Goal: Information Seeking & Learning: Check status

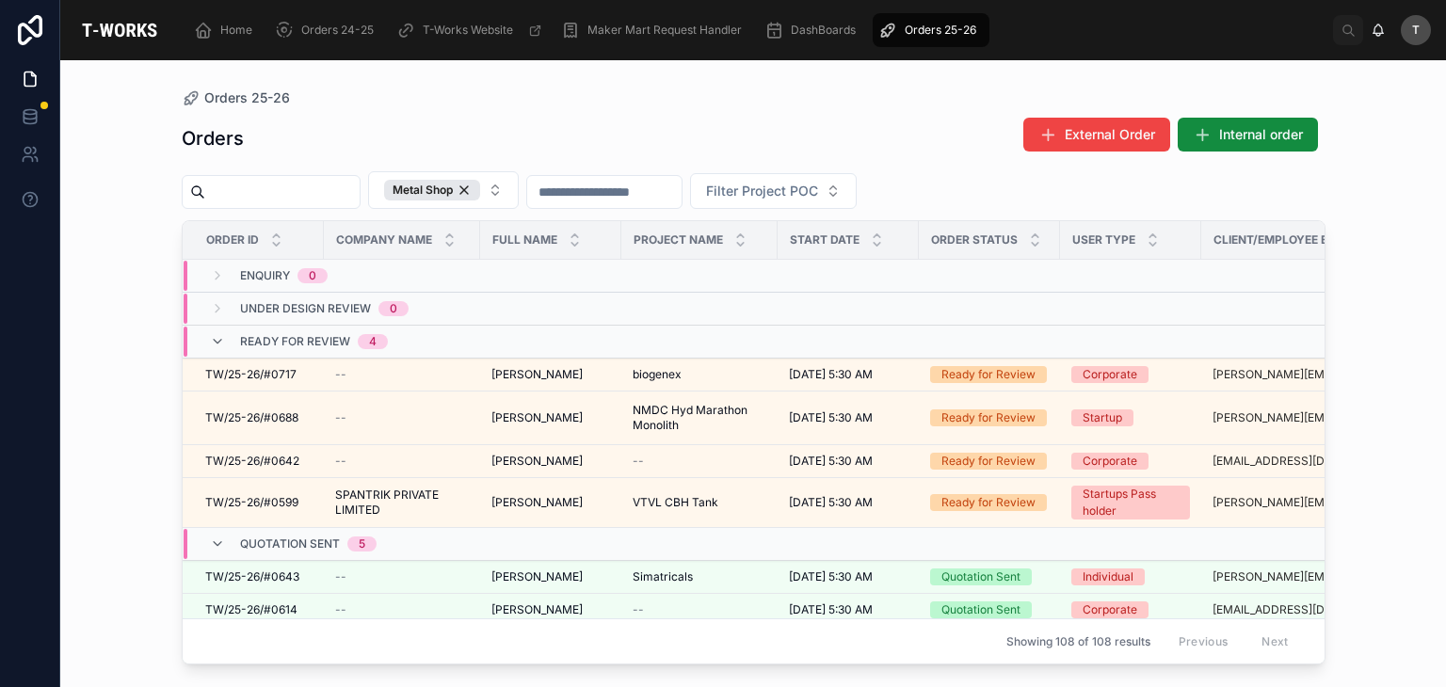
click at [360, 182] on input "text" at bounding box center [282, 192] width 154 height 26
type input "****"
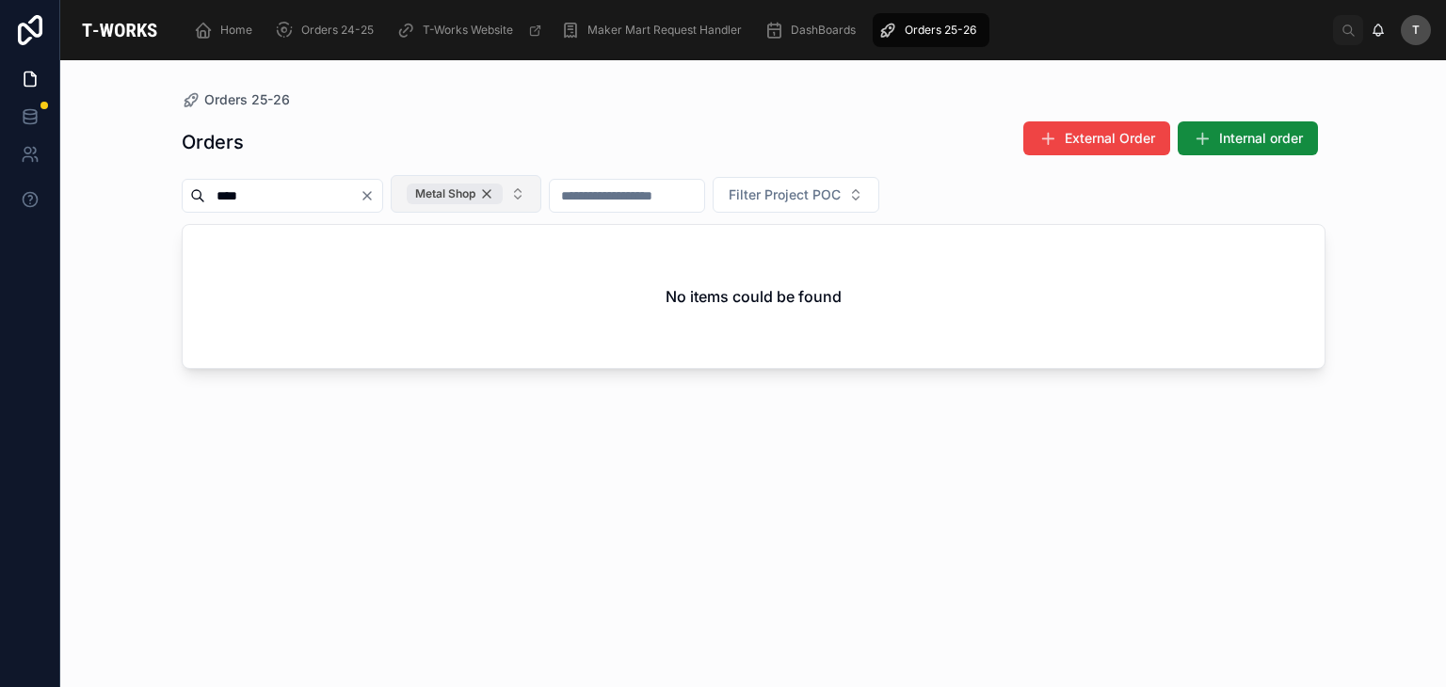
click at [503, 195] on div "Metal Shop" at bounding box center [455, 194] width 96 height 21
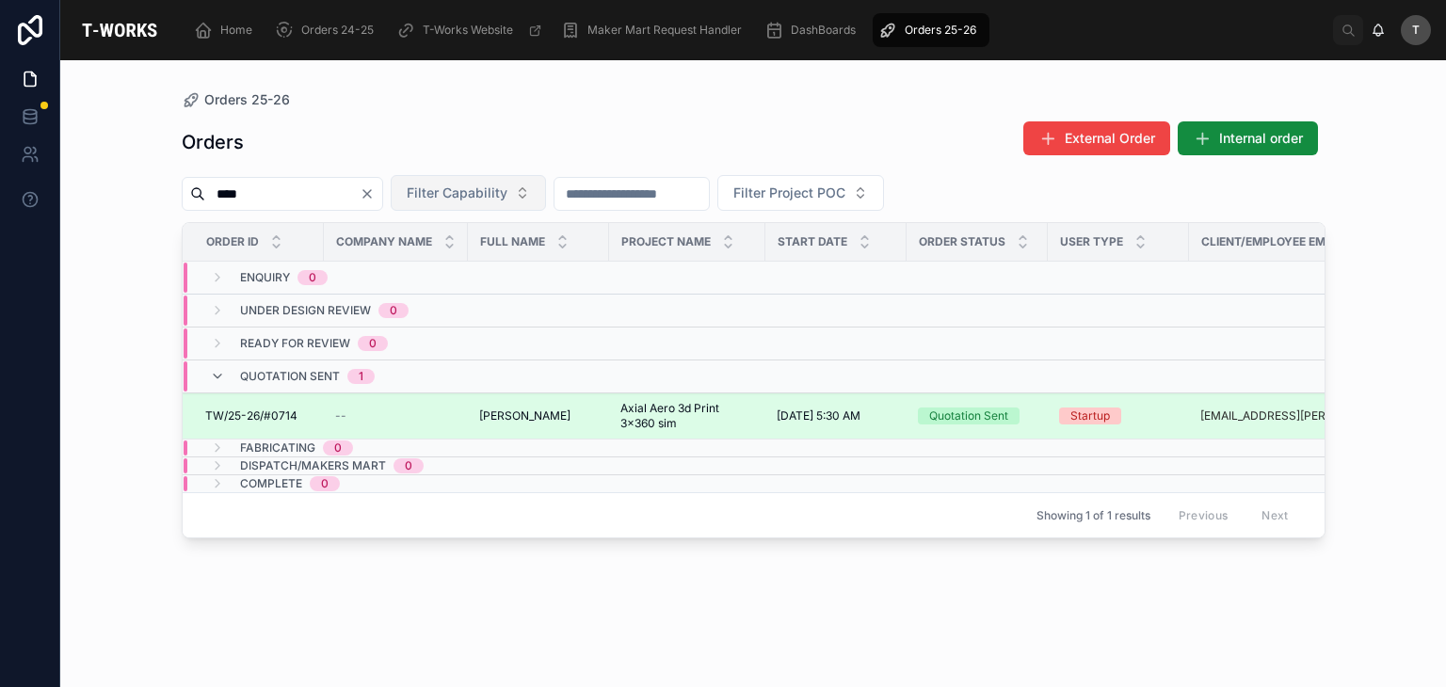
click at [287, 414] on span "TW/25-26/#0714" at bounding box center [251, 416] width 92 height 15
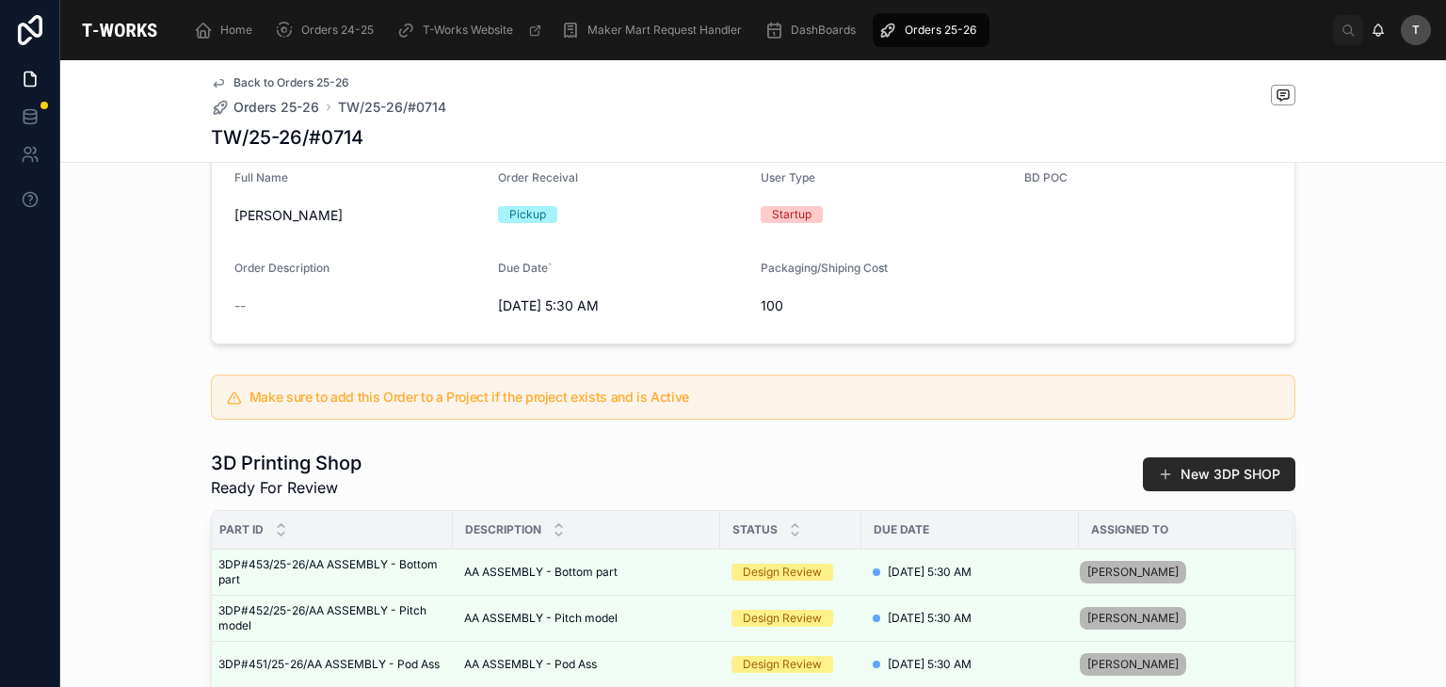
scroll to position [94, 0]
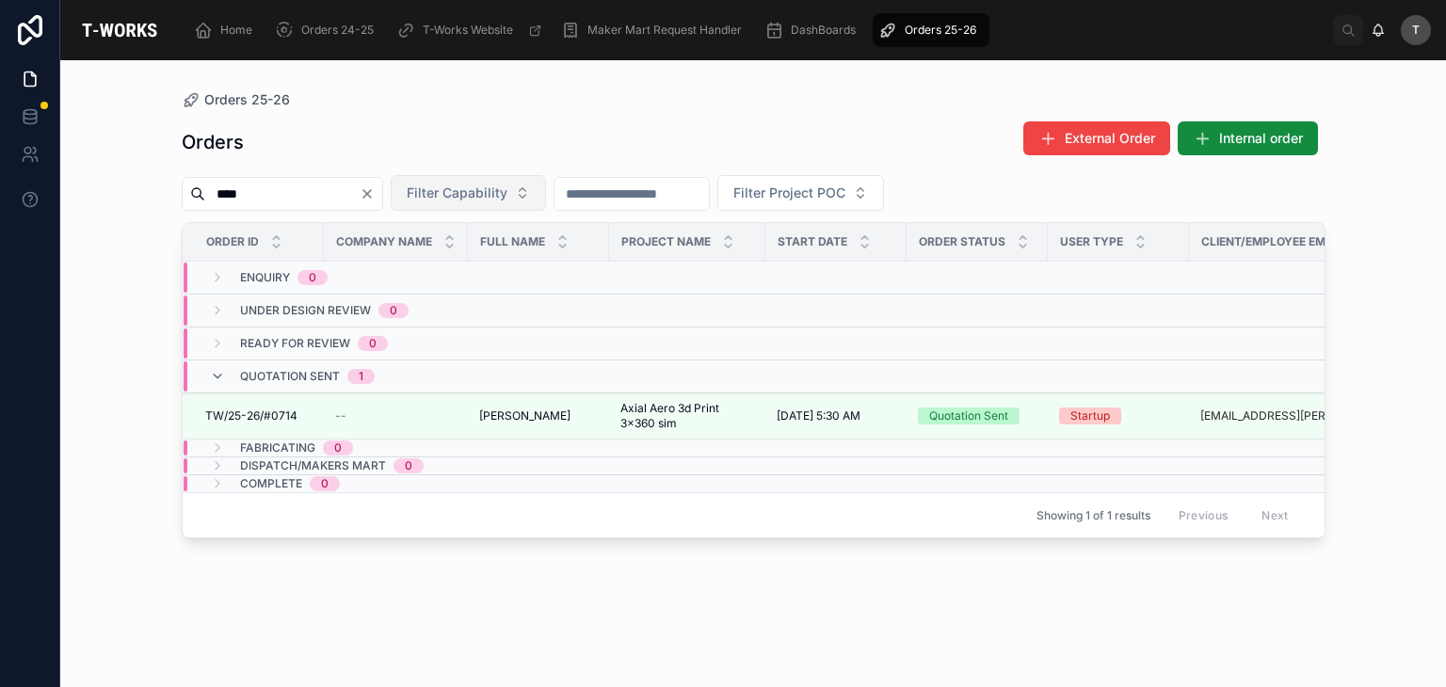
drag, startPoint x: 489, startPoint y: 197, endPoint x: 493, endPoint y: 210, distance: 14.0
click at [489, 197] on span "Filter Capability" at bounding box center [457, 193] width 101 height 19
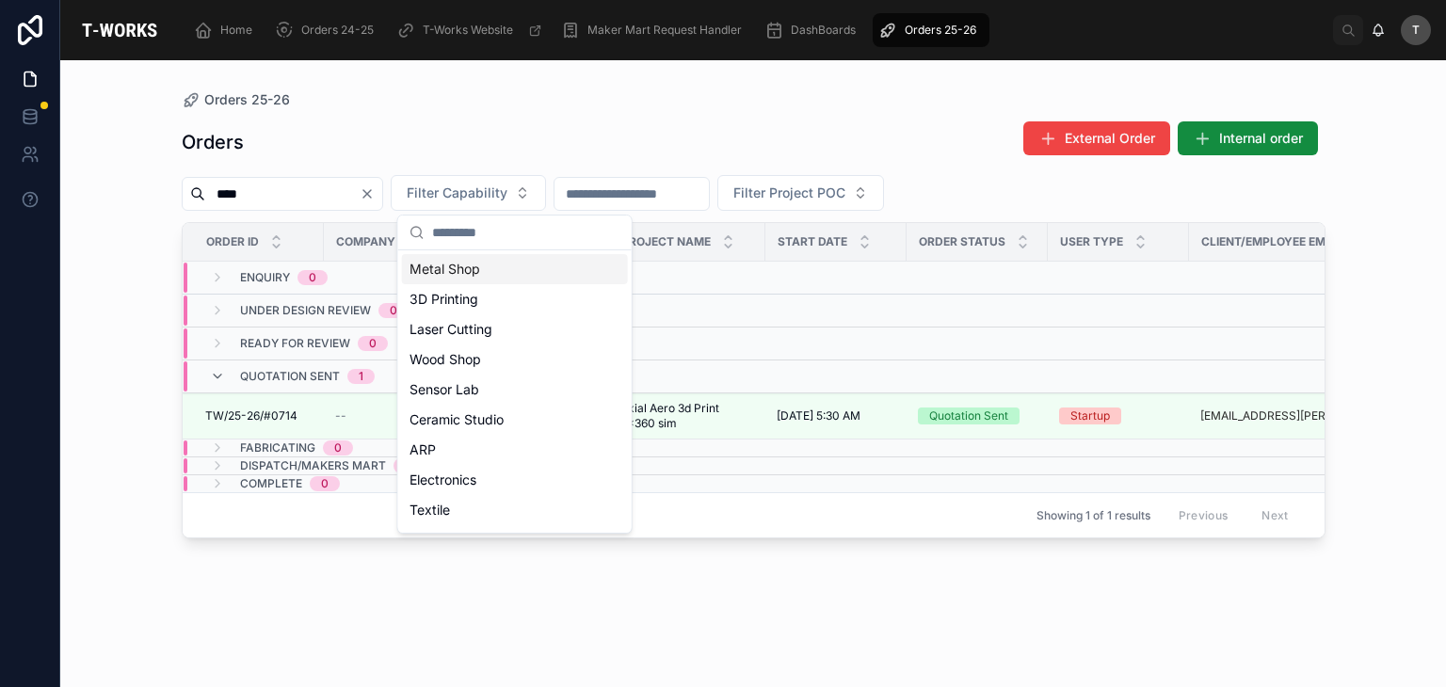
click at [466, 275] on div "Metal Shop" at bounding box center [515, 269] width 226 height 30
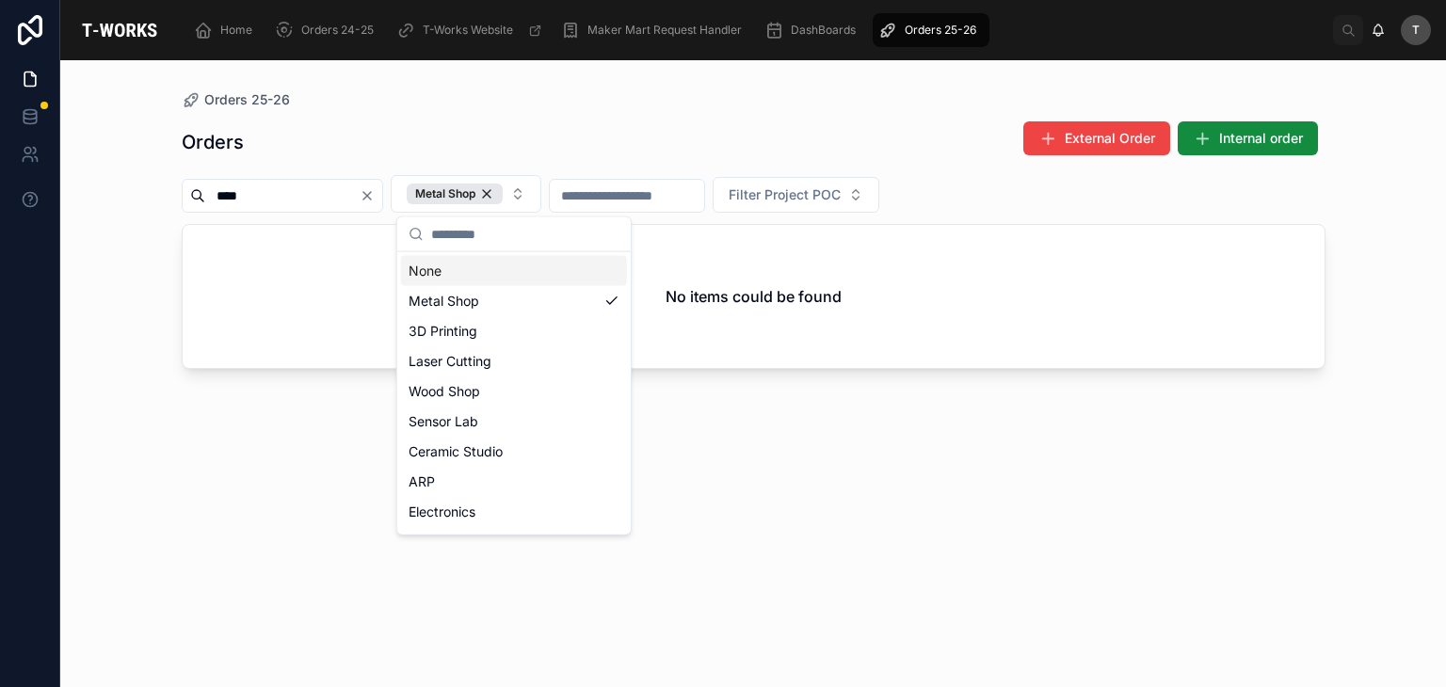
click at [375, 202] on icon "Clear" at bounding box center [367, 195] width 15 height 15
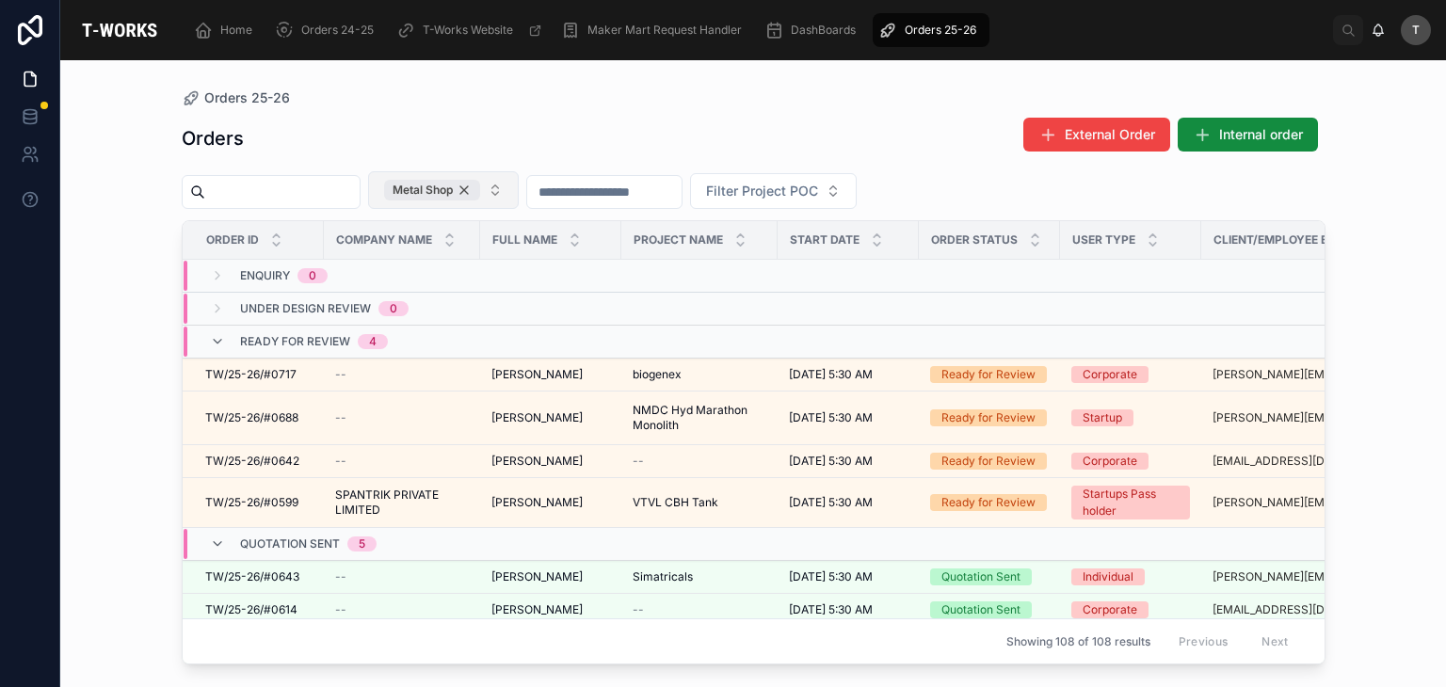
click at [480, 181] on div "Metal Shop" at bounding box center [432, 190] width 96 height 21
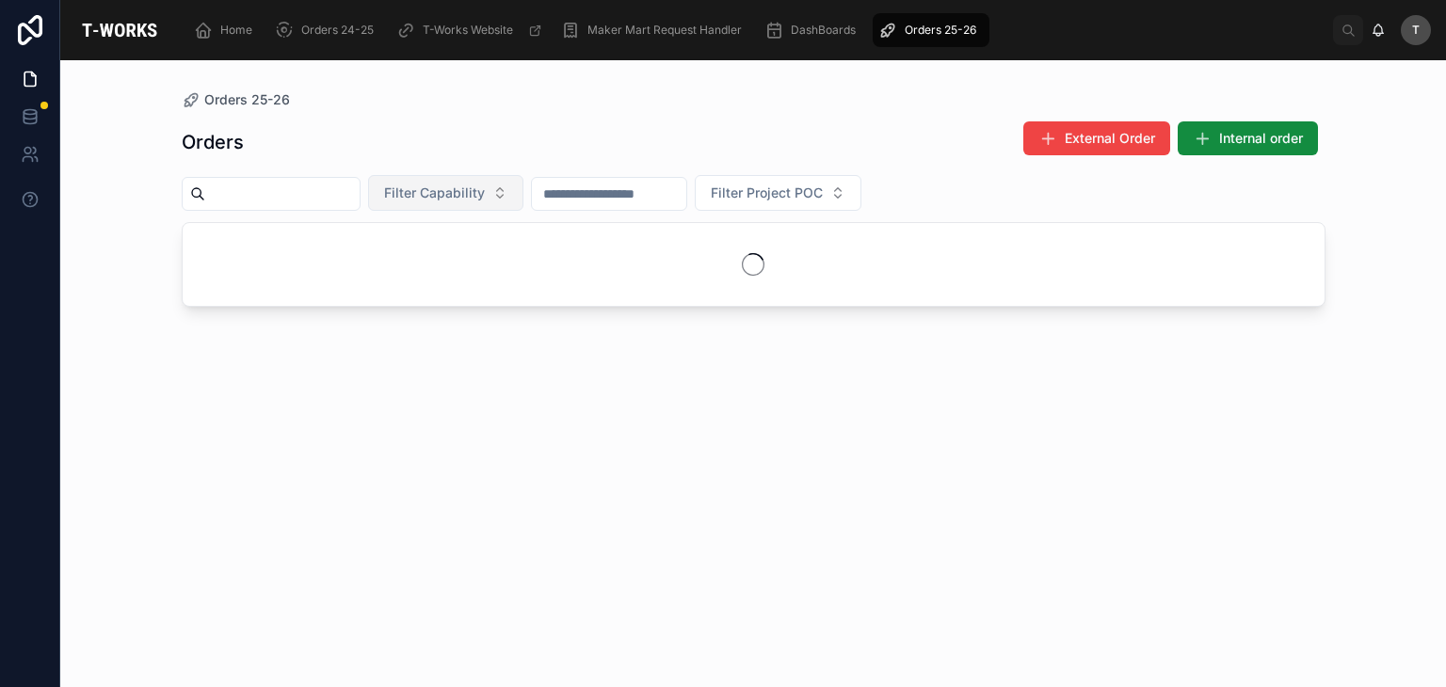
click at [360, 192] on input "text" at bounding box center [282, 194] width 154 height 26
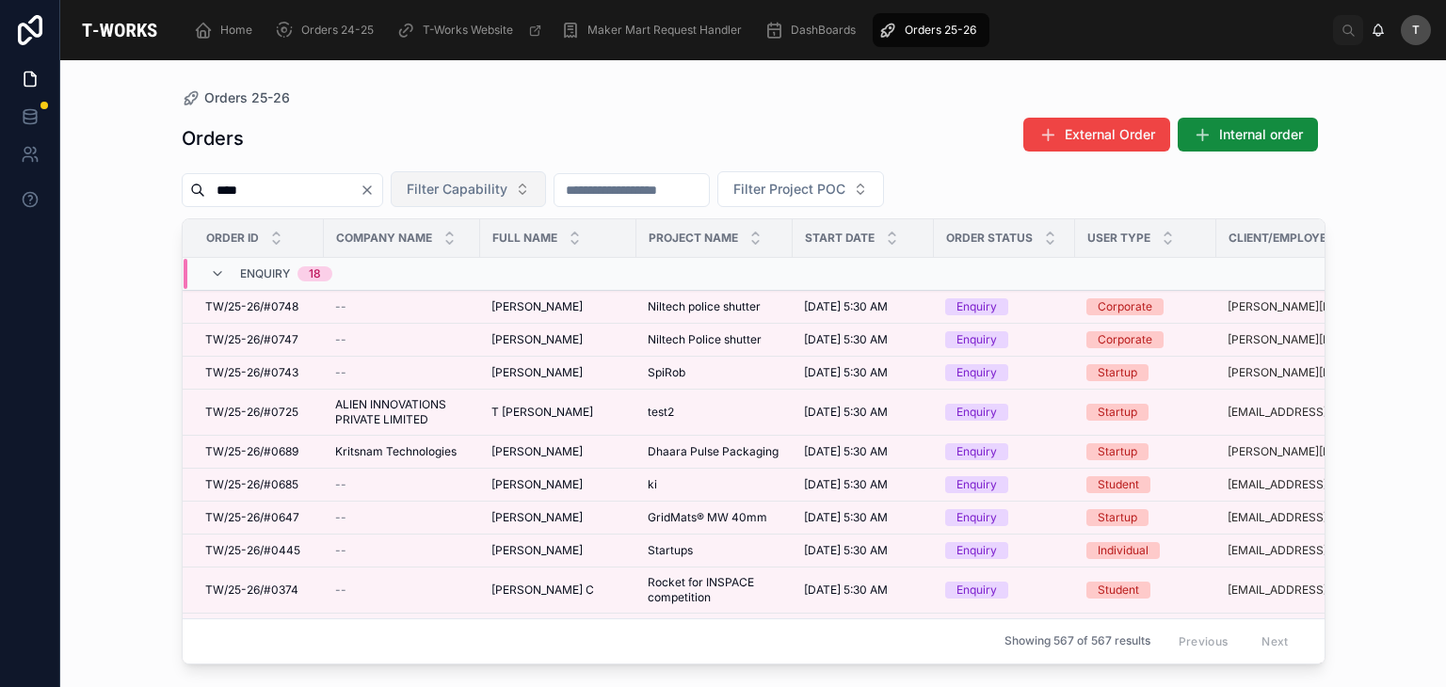
type input "****"
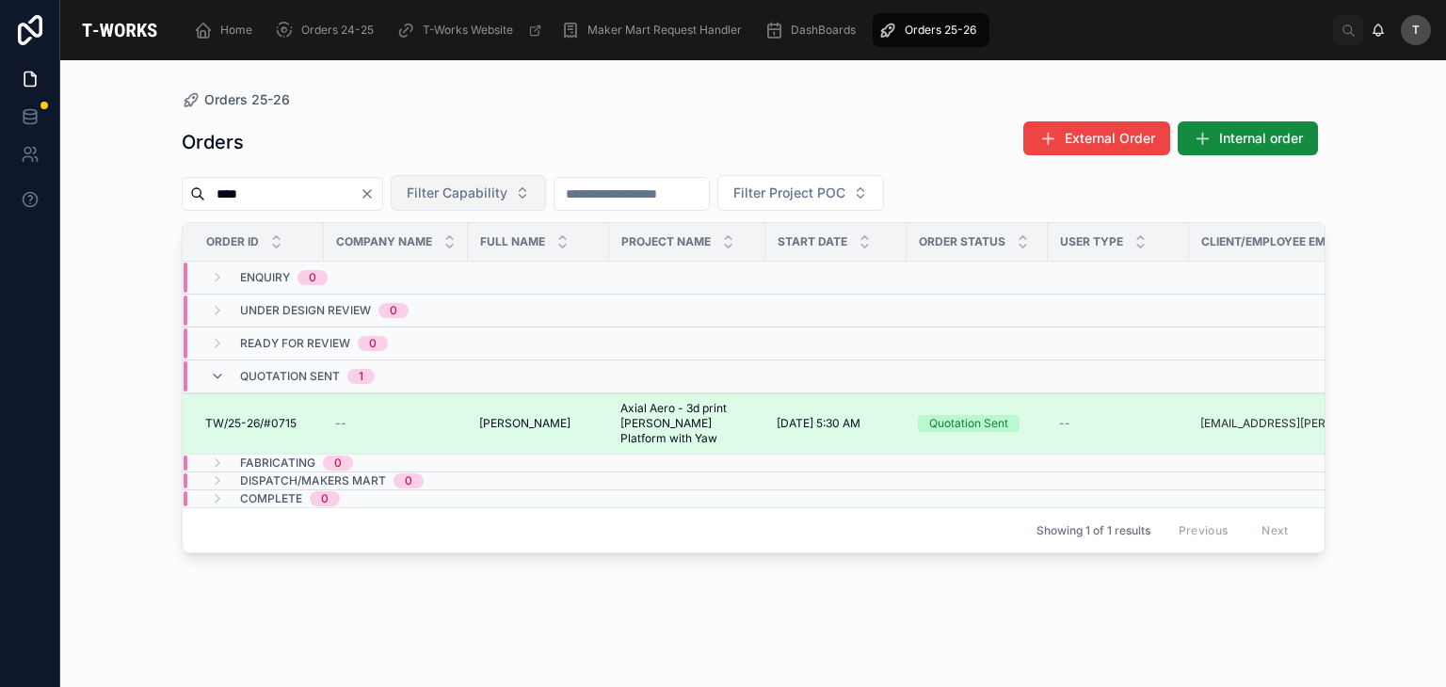
click at [249, 416] on span "TW/25-26/#0715" at bounding box center [250, 423] width 91 height 15
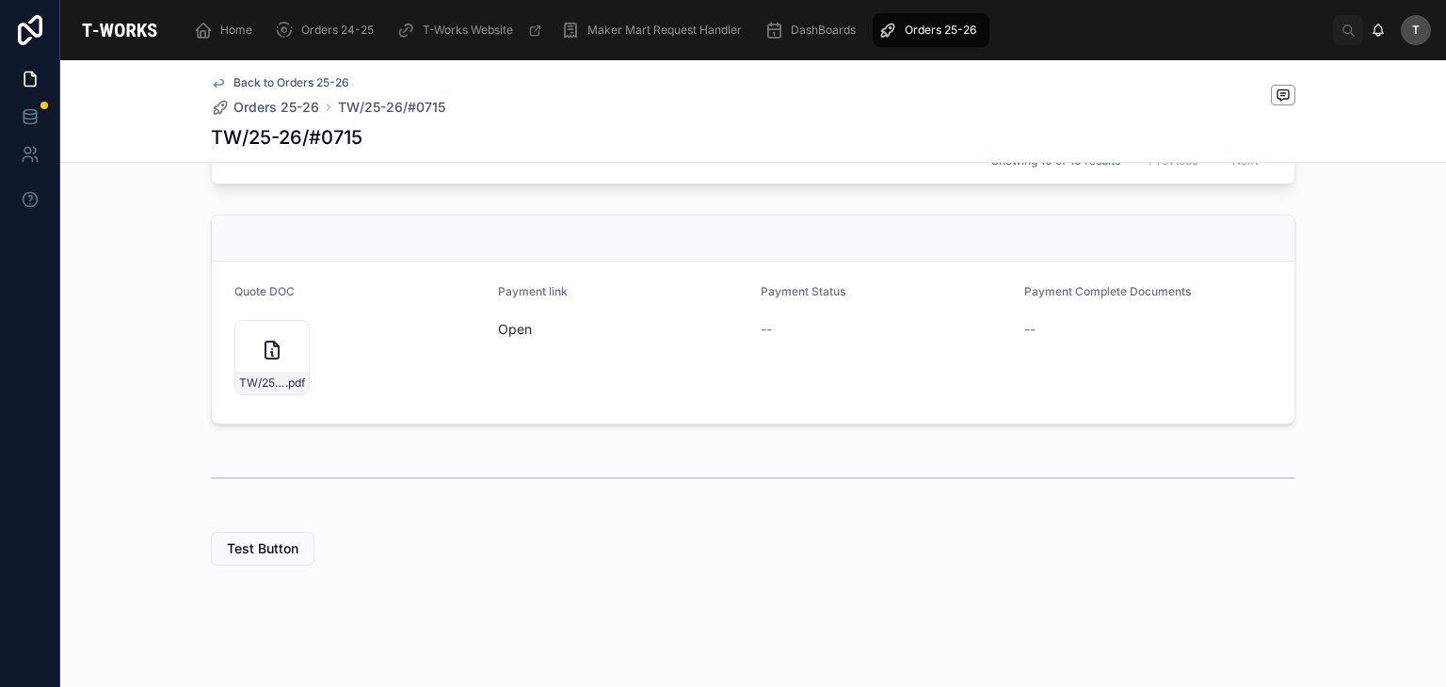
scroll to position [1068, 0]
click at [264, 369] on span "TW/25-26/#0715" at bounding box center [262, 376] width 46 height 15
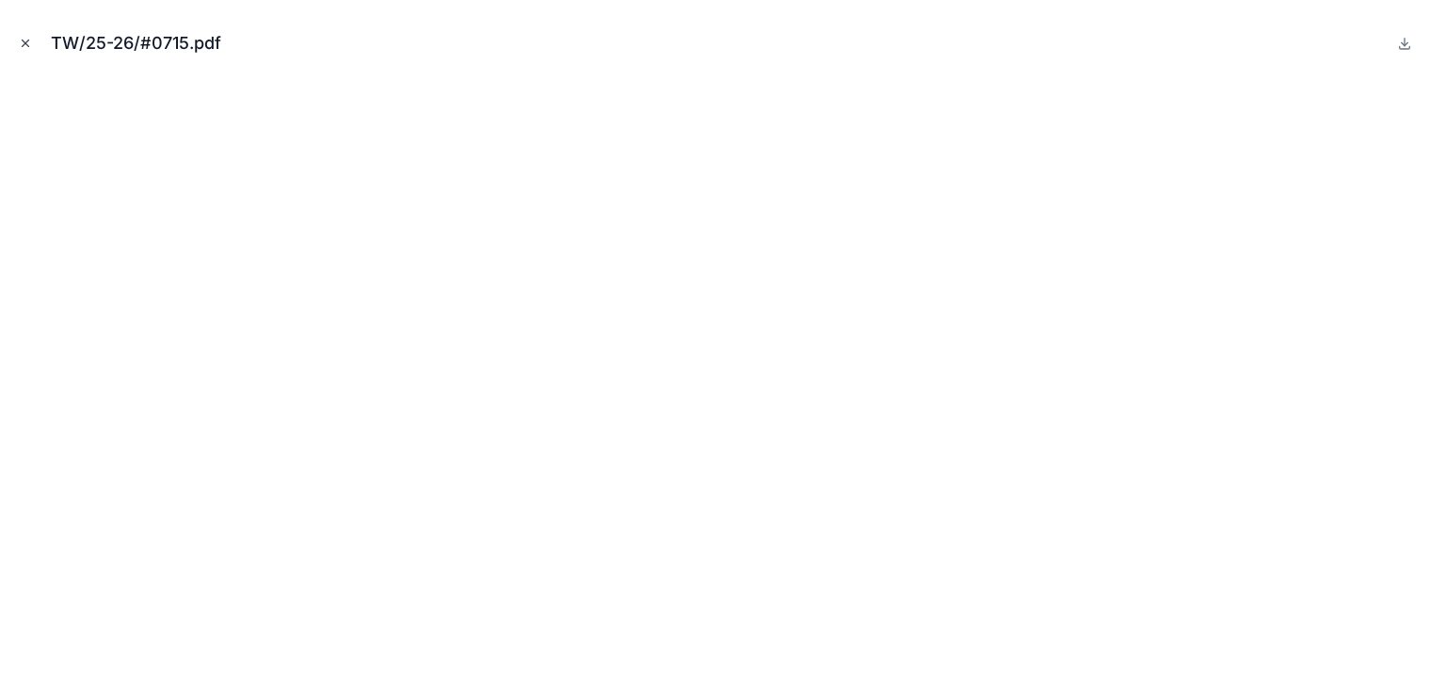
click at [30, 48] on icon "Close modal" at bounding box center [25, 43] width 13 height 13
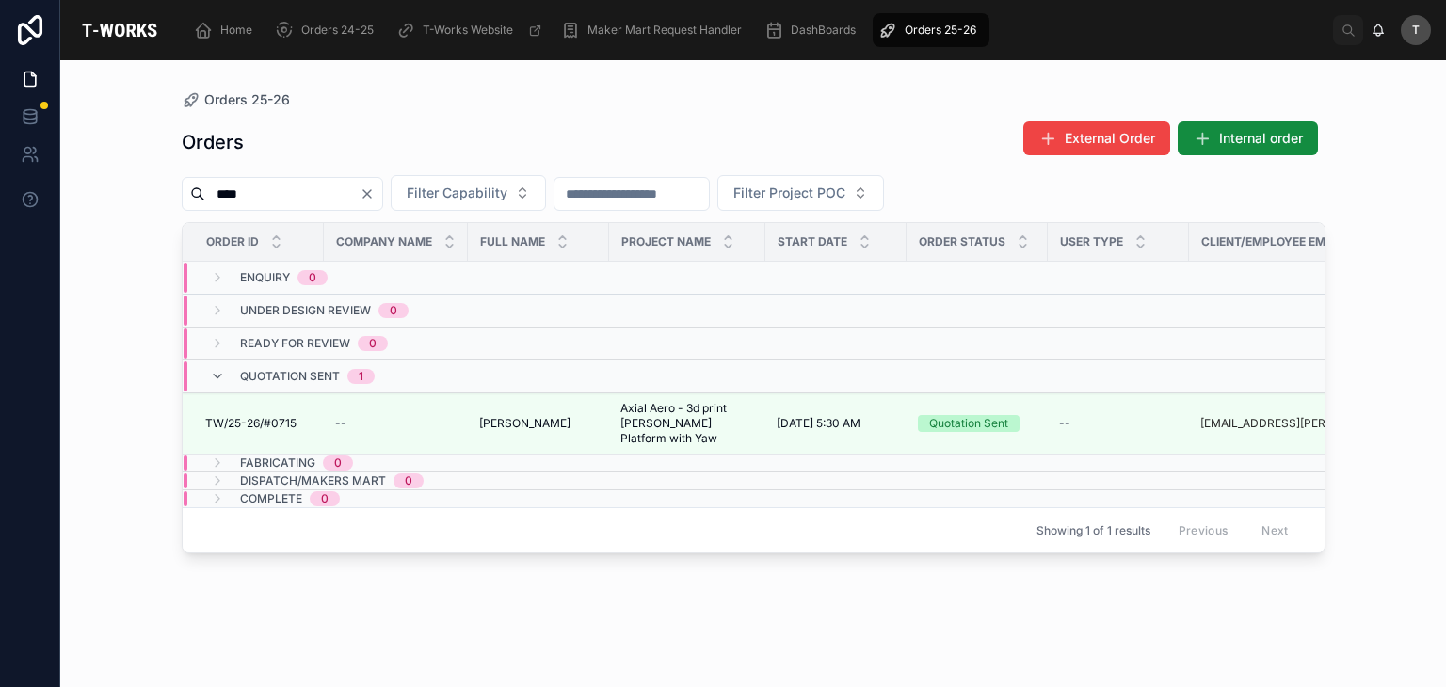
click at [383, 185] on div "****" at bounding box center [282, 194] width 201 height 34
click at [375, 195] on icon "Clear" at bounding box center [367, 193] width 15 height 15
click at [466, 193] on span "Filter Capability" at bounding box center [434, 193] width 101 height 19
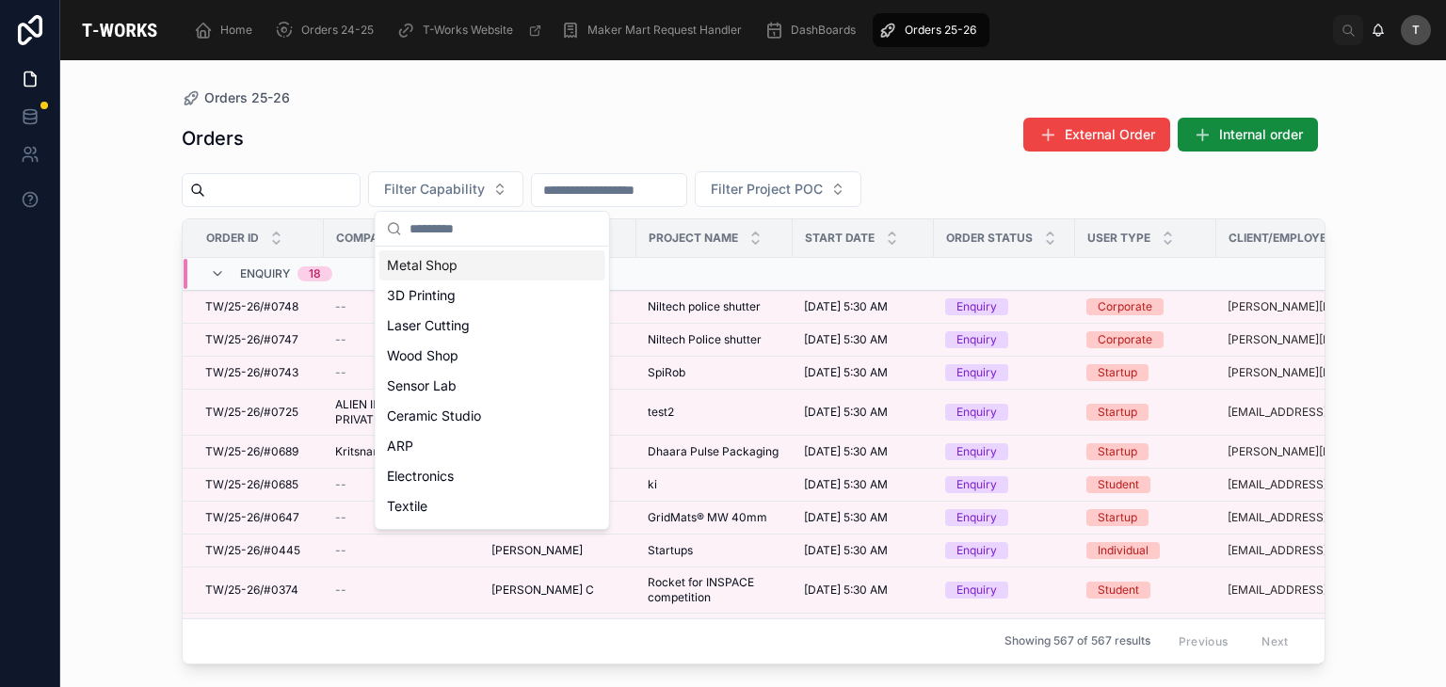
click at [475, 267] on div "Metal Shop" at bounding box center [492, 265] width 226 height 30
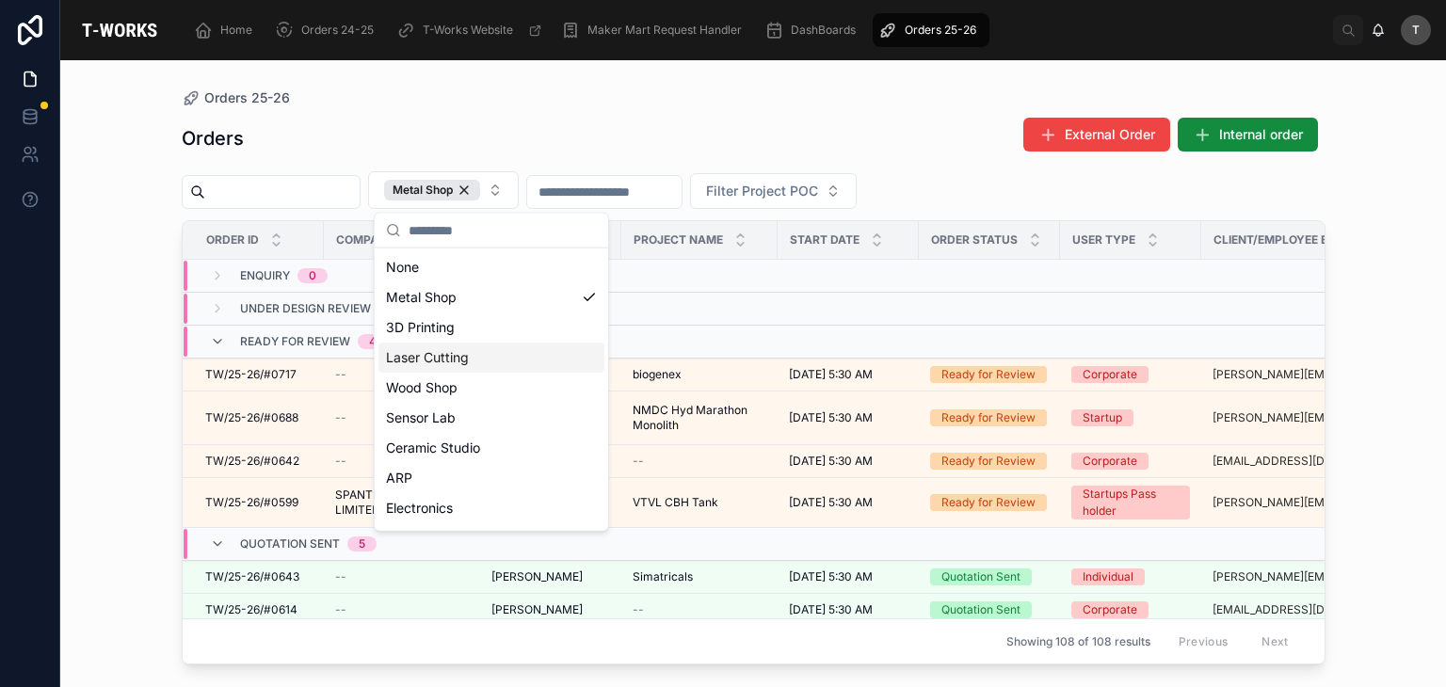
click at [626, 86] on div "Orders 25-26 Orders External Order Internal order Metal Shop Filter Project POC…" at bounding box center [754, 362] width 1204 height 604
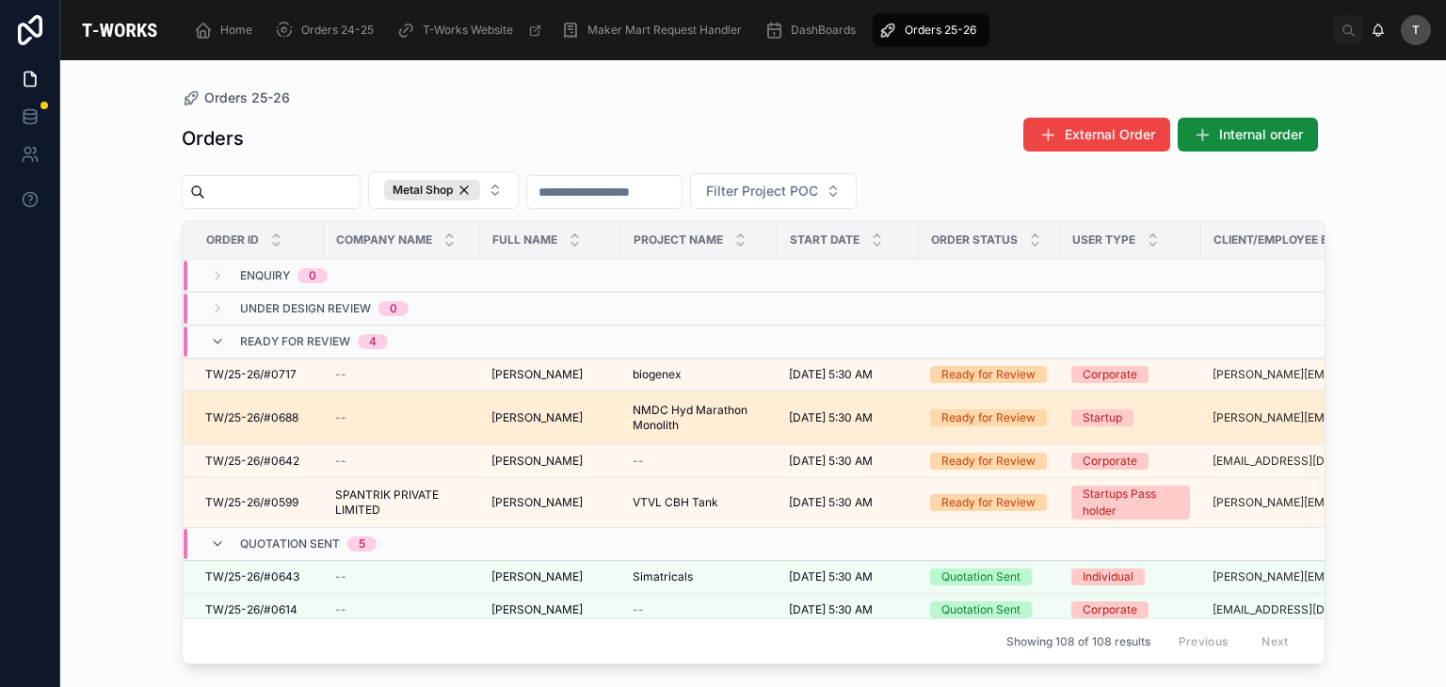
click at [279, 424] on td "TW/25-26/#0688 TW/25-26/#0688" at bounding box center [253, 419] width 141 height 54
click at [279, 423] on span "TW/25-26/#0688" at bounding box center [251, 417] width 93 height 15
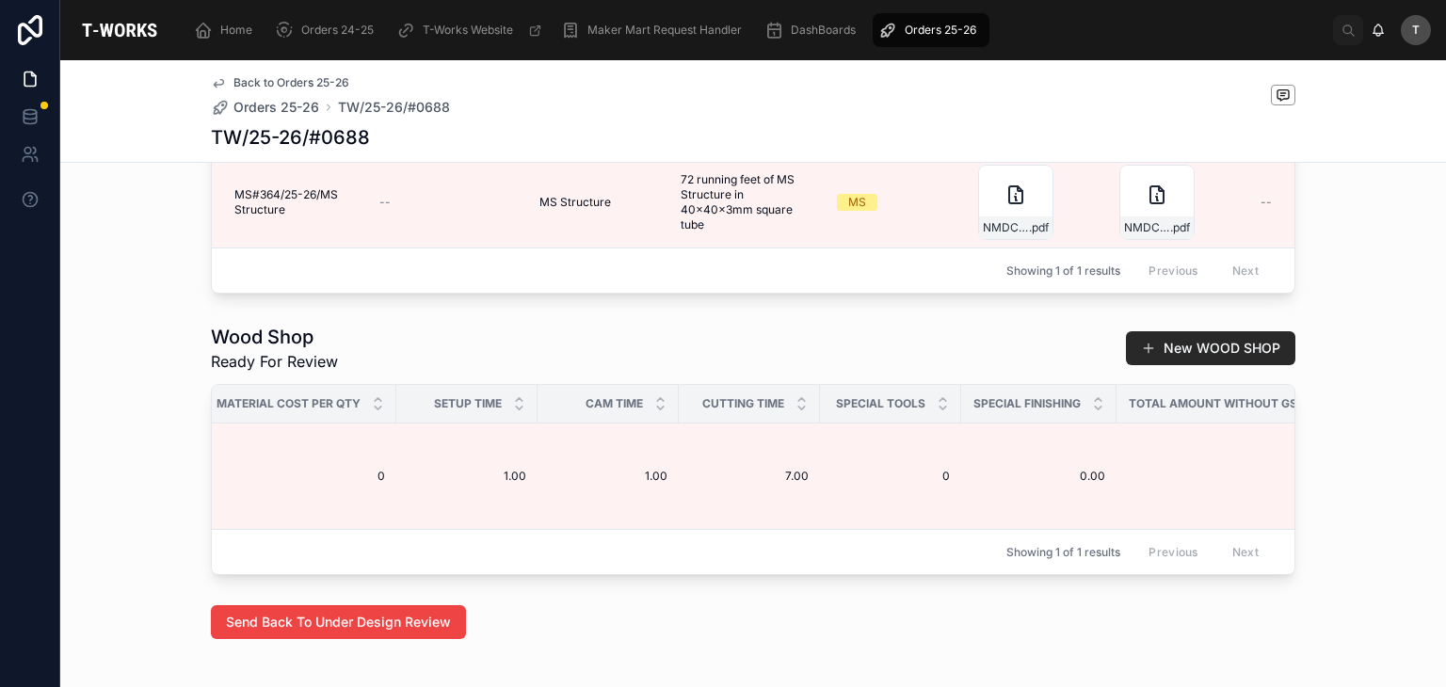
scroll to position [0, 990]
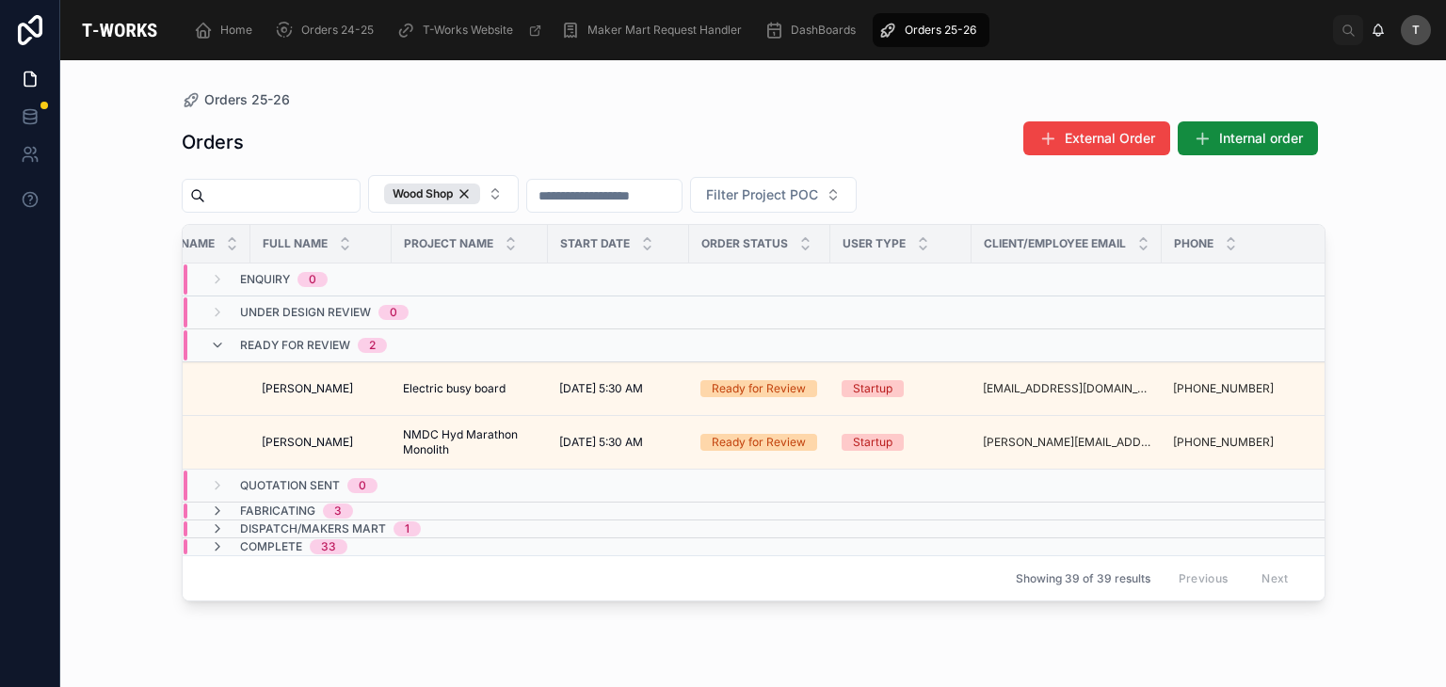
scroll to position [0, 227]
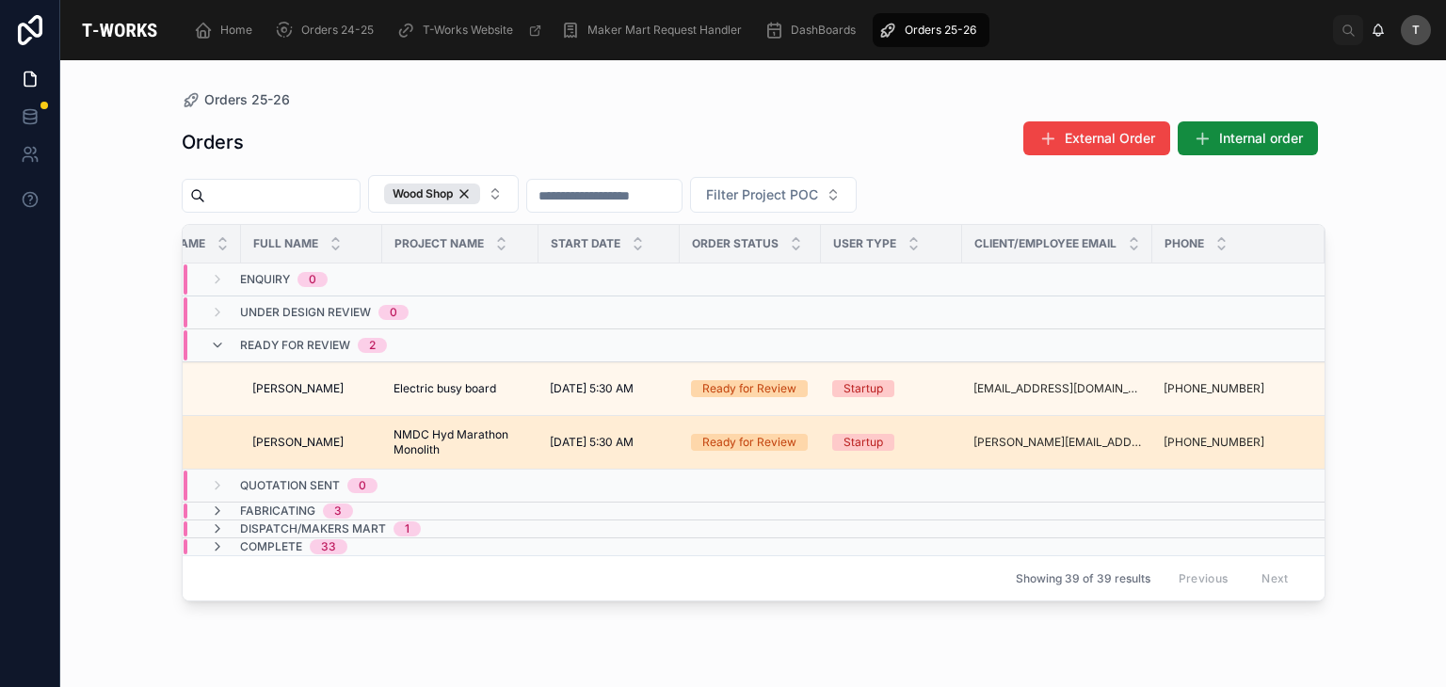
click at [446, 449] on span "NMDC Hyd Marathon Monolith" at bounding box center [460, 442] width 134 height 30
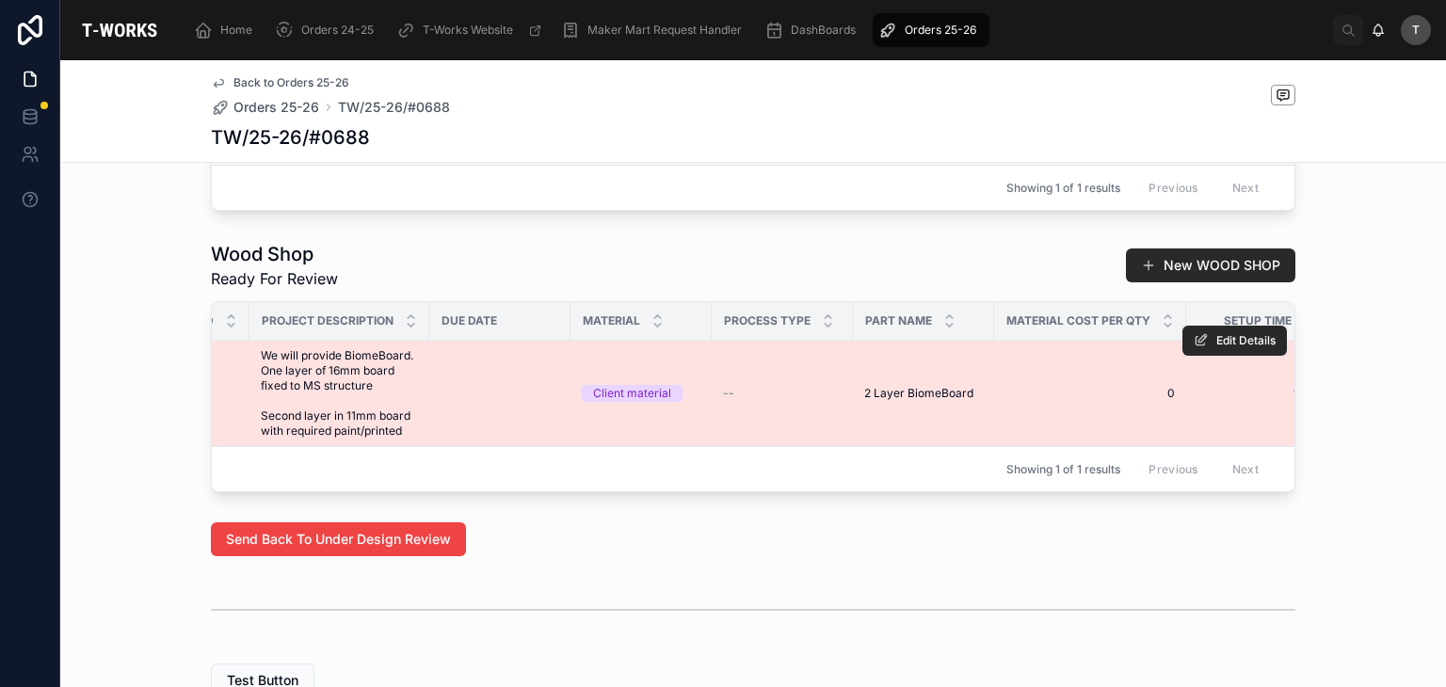
scroll to position [0, 304]
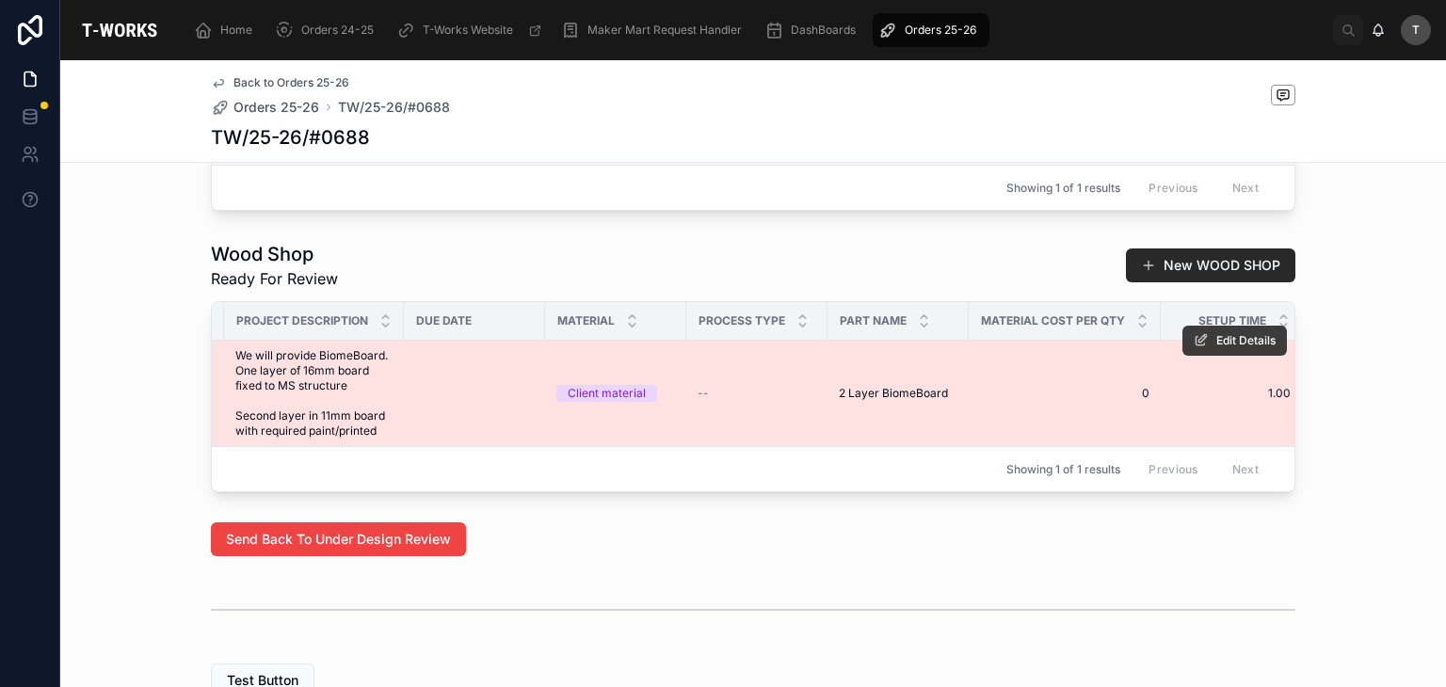
click at [1216, 348] on span "Edit Details" at bounding box center [1245, 340] width 59 height 15
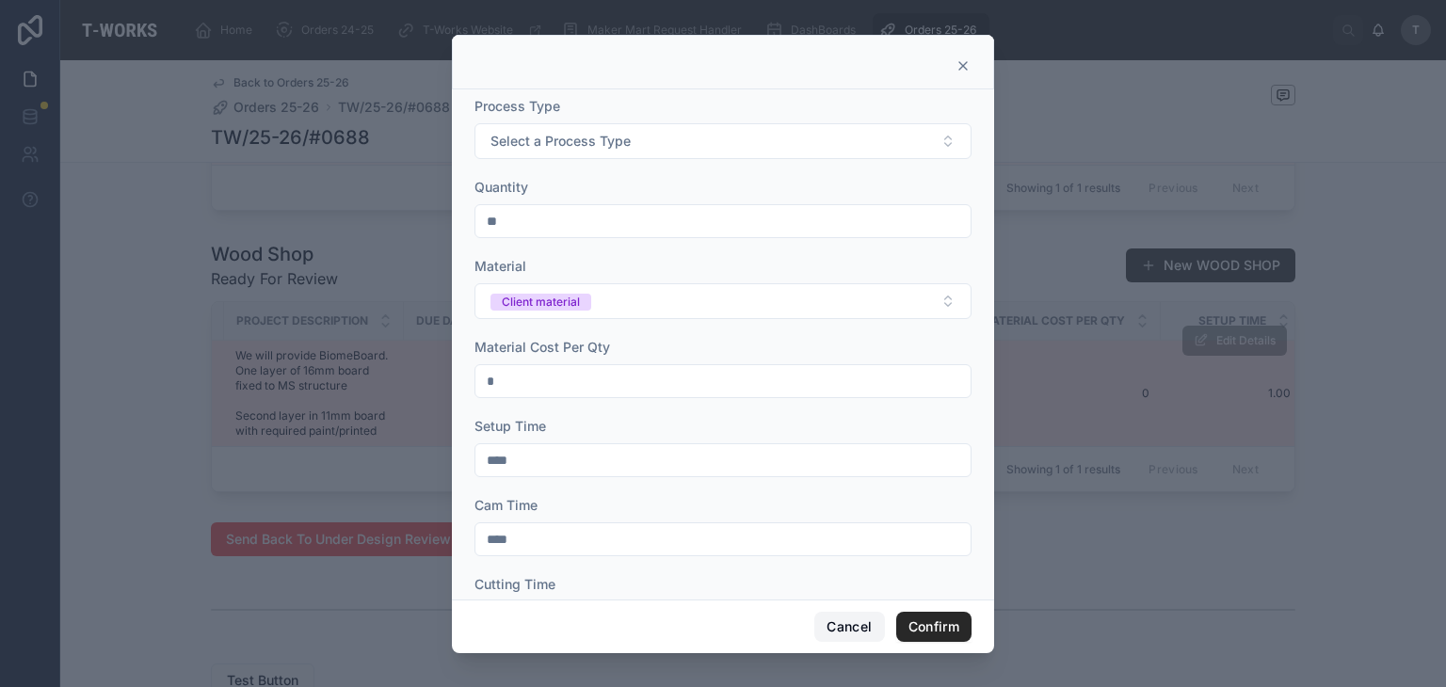
click at [847, 624] on button "Cancel" at bounding box center [849, 627] width 70 height 30
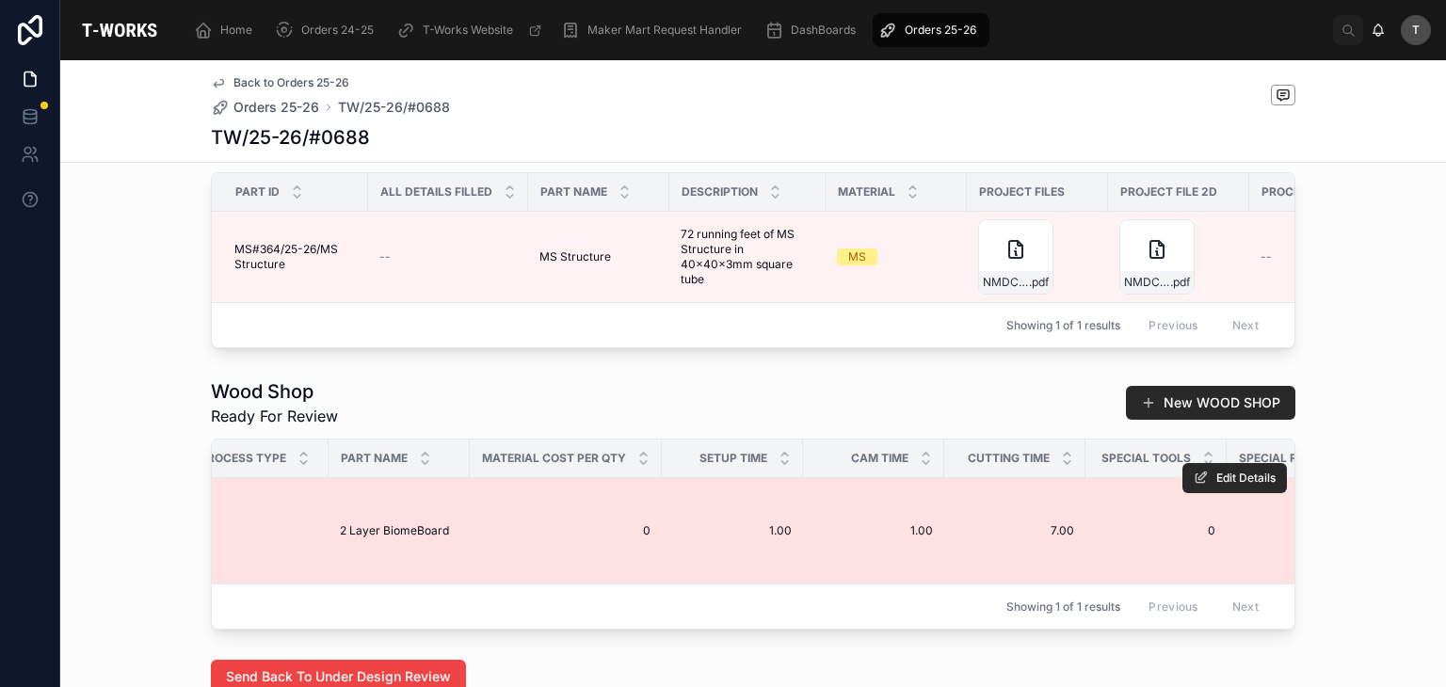
scroll to position [930, 0]
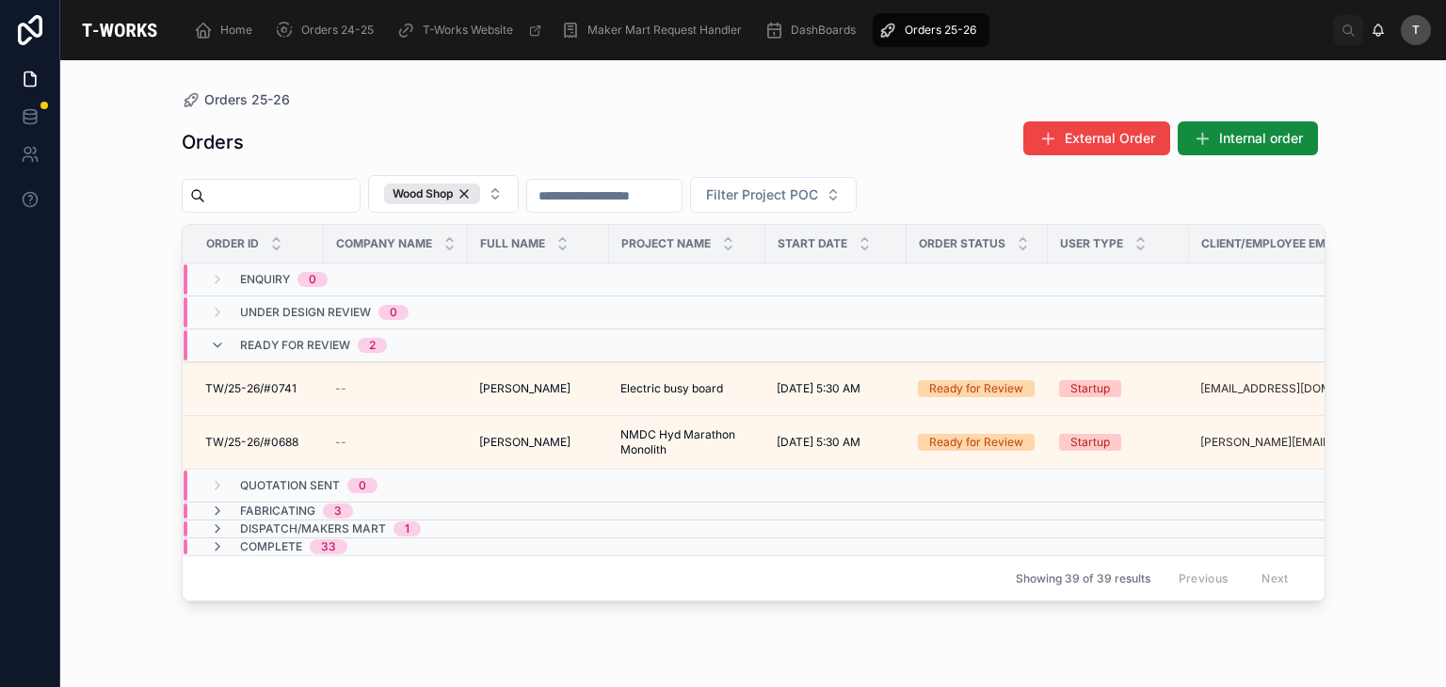
click at [321, 199] on input "text" at bounding box center [282, 196] width 154 height 26
